Goal: Information Seeking & Learning: Learn about a topic

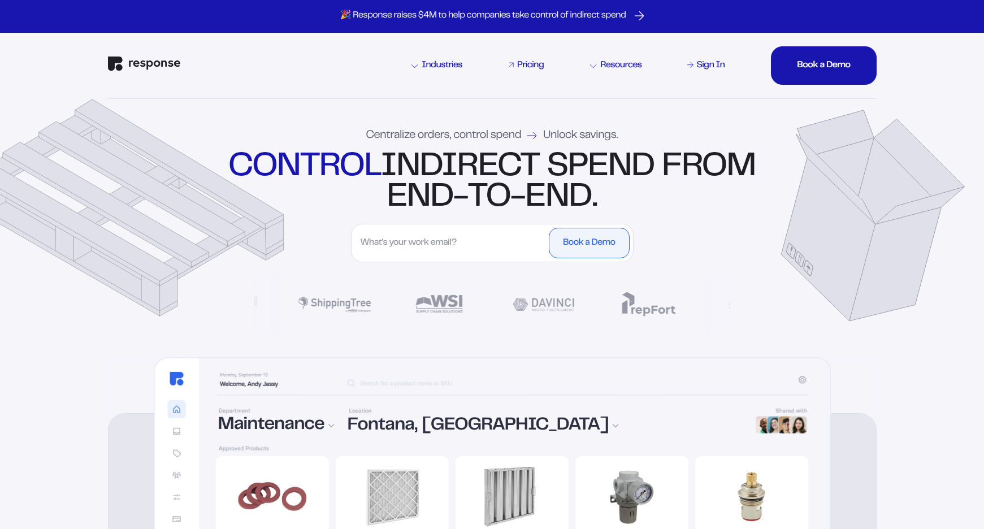
click at [535, 70] on div "Pricing" at bounding box center [530, 65] width 27 height 9
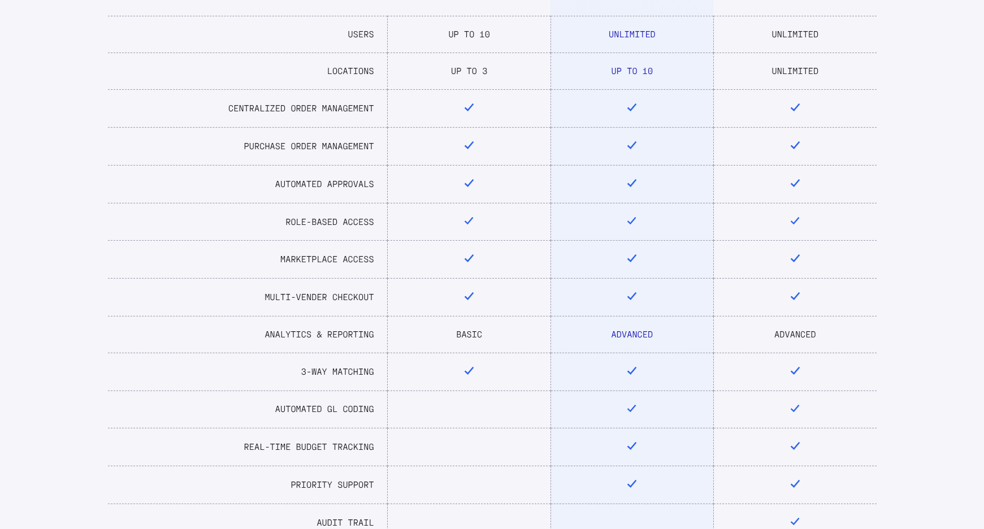
scroll to position [446, 0]
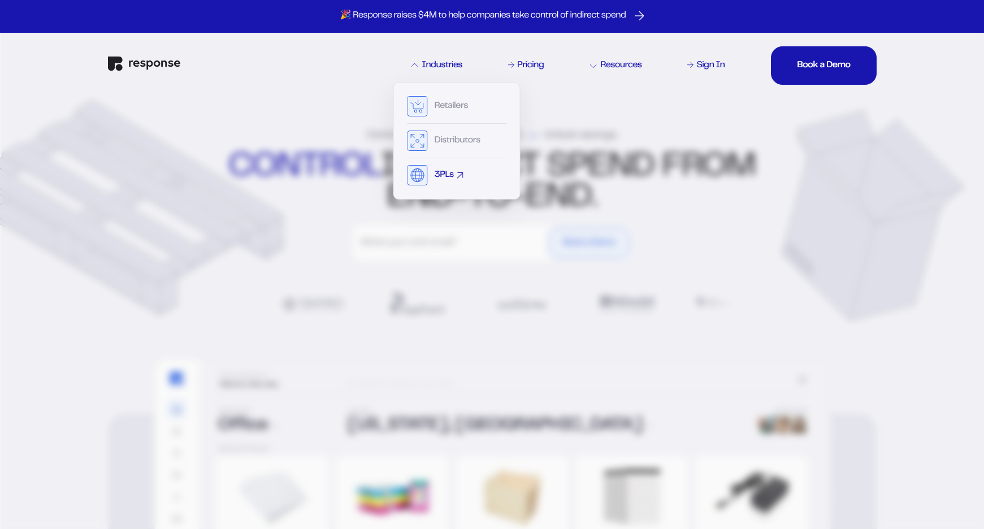
click at [444, 173] on div "3PLs" at bounding box center [444, 175] width 19 height 9
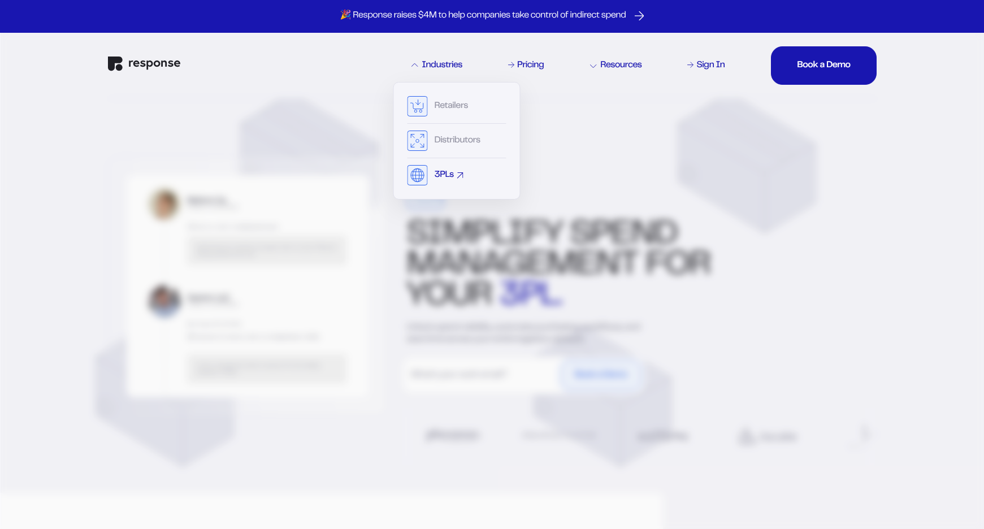
click at [446, 174] on div "3PLs" at bounding box center [444, 175] width 19 height 9
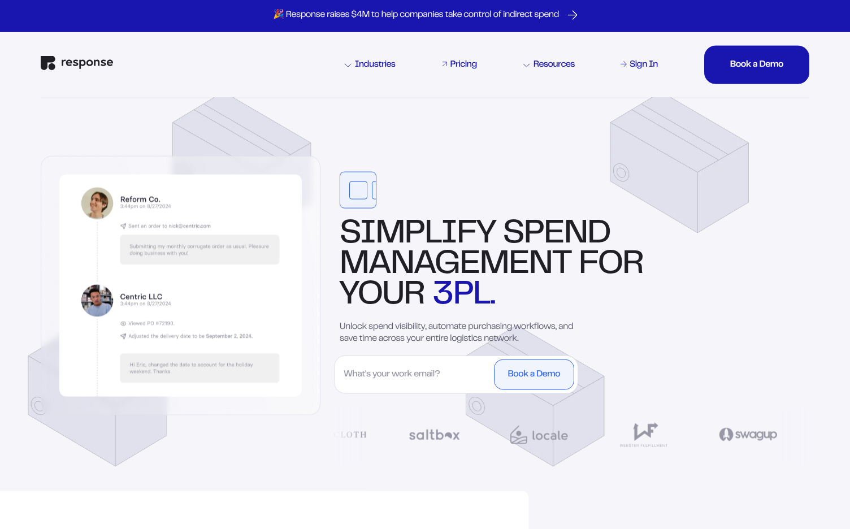
click at [466, 66] on div "Pricing" at bounding box center [464, 64] width 27 height 9
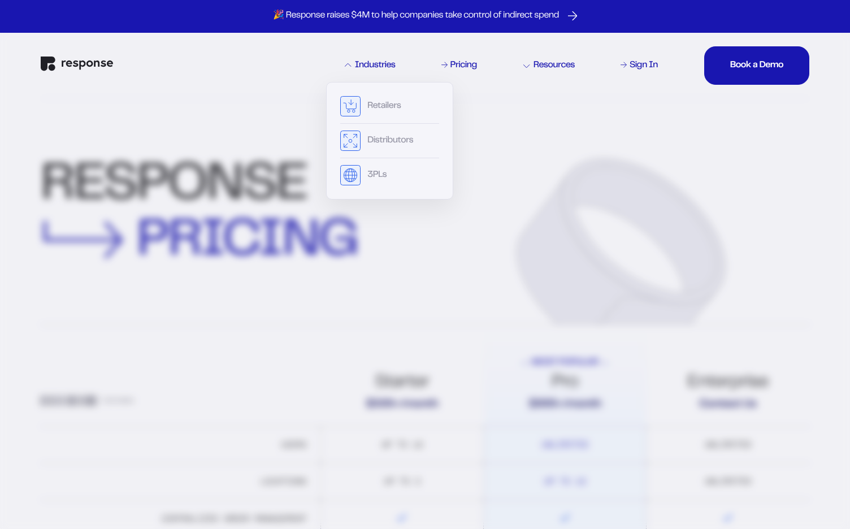
click at [373, 63] on div "Industries" at bounding box center [370, 65] width 51 height 9
click at [373, 68] on div "Industries" at bounding box center [370, 65] width 51 height 9
click at [373, 107] on div "Retailers" at bounding box center [383, 106] width 33 height 9
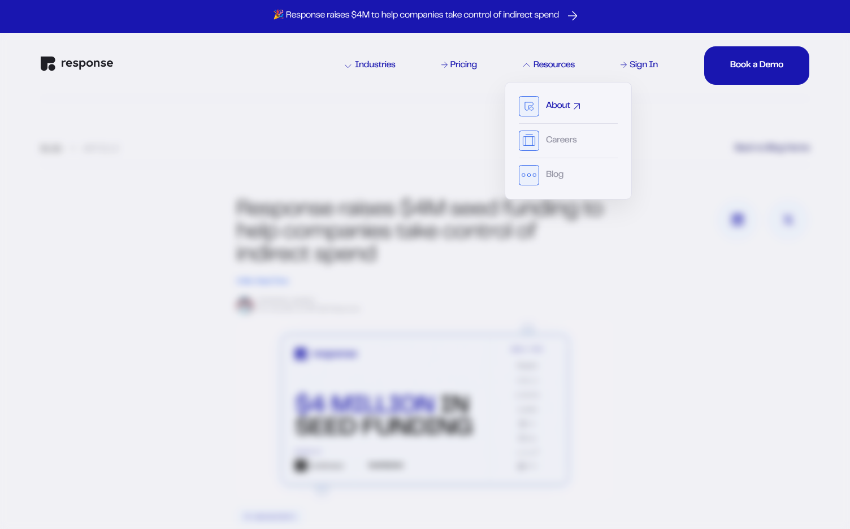
click at [538, 107] on rect at bounding box center [530, 107] width 20 height 20
click at [559, 107] on div "About" at bounding box center [558, 106] width 24 height 9
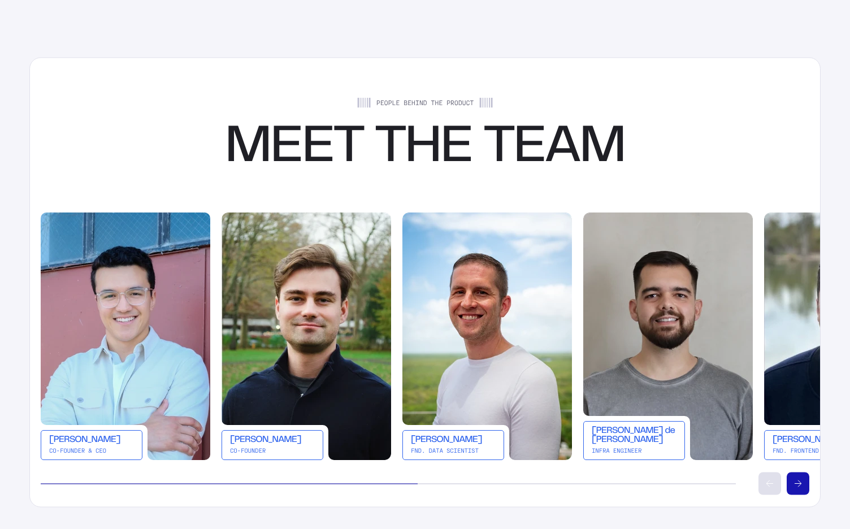
scroll to position [2081, 0]
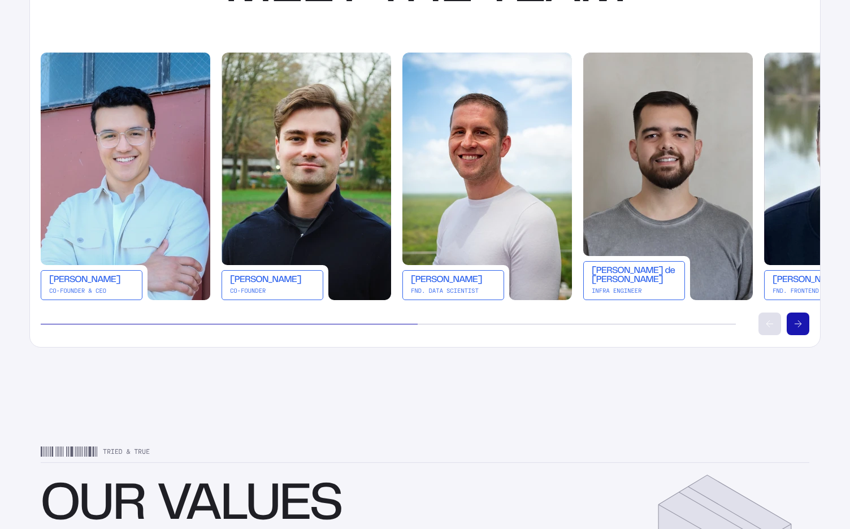
click at [802, 323] on button "Scroll right" at bounding box center [798, 324] width 23 height 23
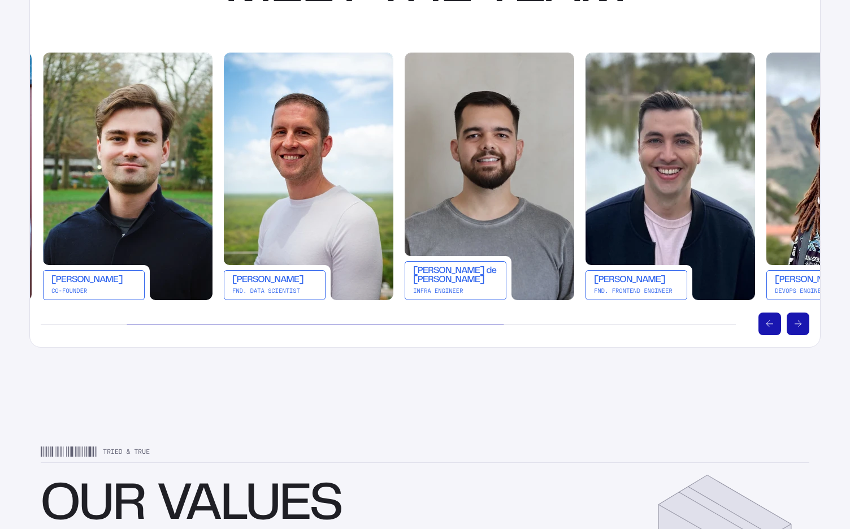
scroll to position [0, 181]
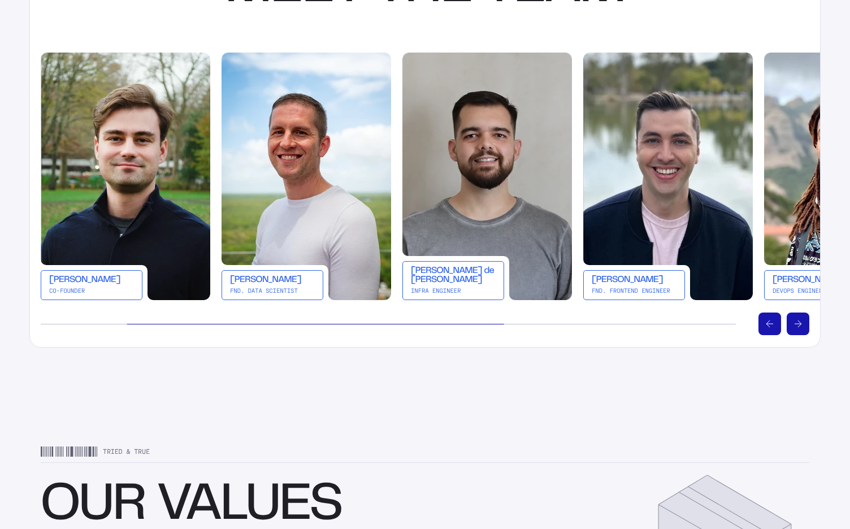
click at [802, 323] on button "Scroll right" at bounding box center [798, 324] width 23 height 23
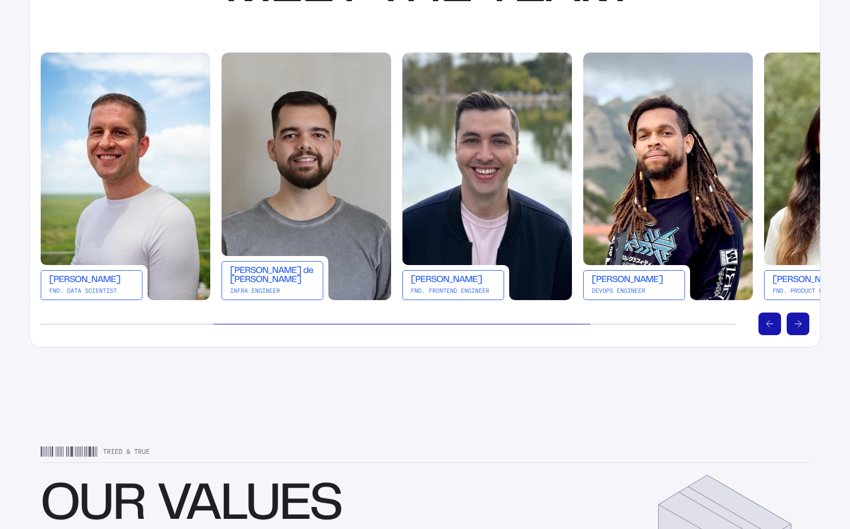
click at [802, 323] on button "Scroll right" at bounding box center [798, 324] width 23 height 23
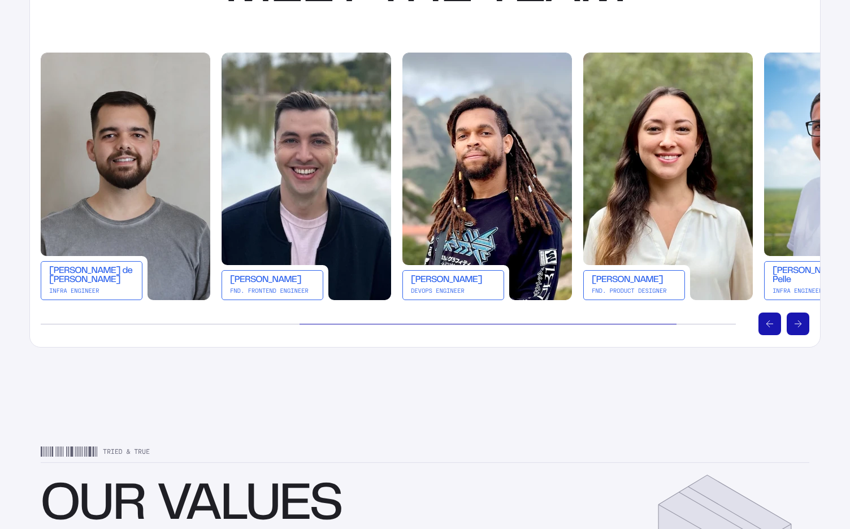
click at [802, 323] on button "Scroll right" at bounding box center [798, 324] width 23 height 23
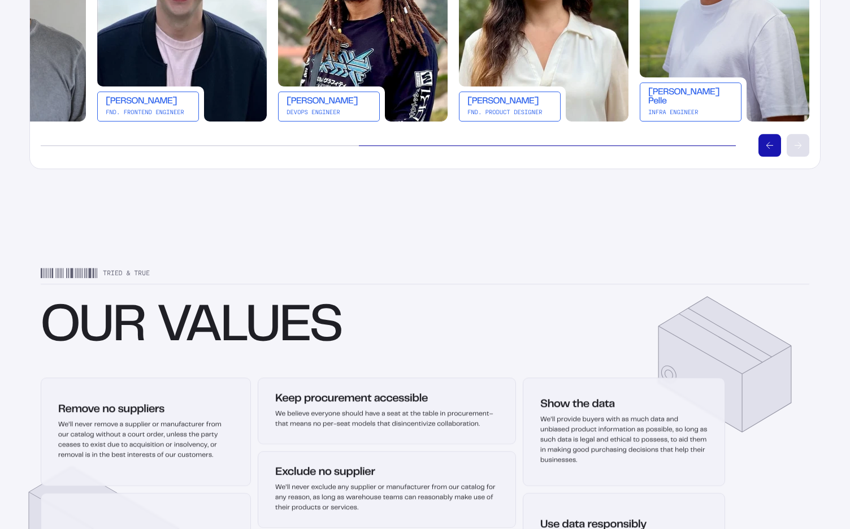
scroll to position [2272, 0]
